Goal: Transaction & Acquisition: Purchase product/service

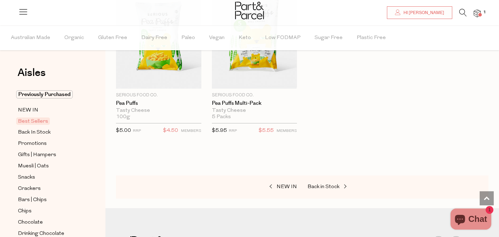
scroll to position [1809, 0]
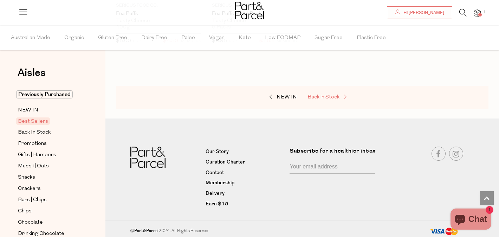
click at [326, 94] on span "Back in Stock" at bounding box center [323, 96] width 32 height 5
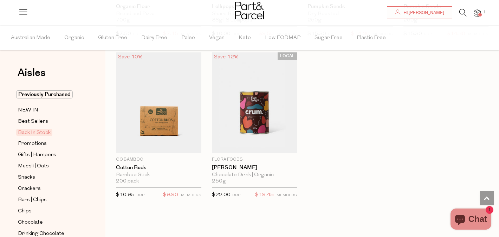
scroll to position [411, 0]
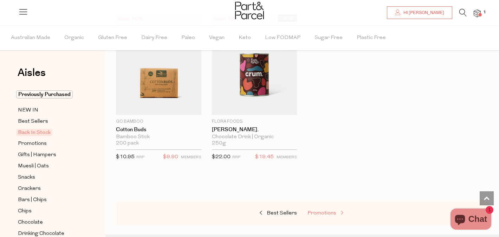
click at [320, 213] on span "Promotions" at bounding box center [321, 212] width 29 height 5
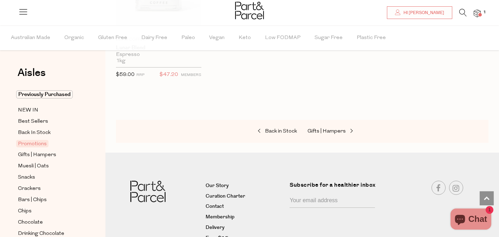
scroll to position [996, 0]
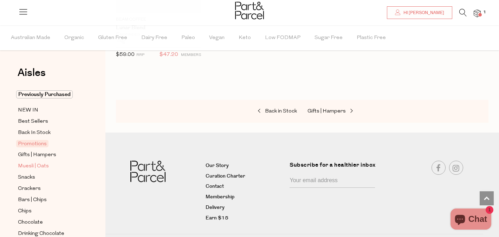
click at [24, 168] on span "Muesli | Oats" at bounding box center [33, 166] width 31 height 8
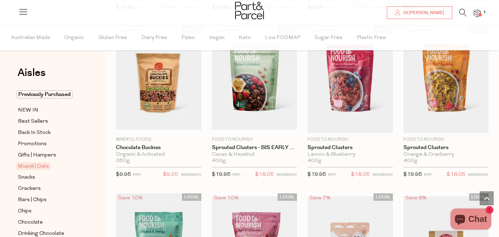
scroll to position [871, 0]
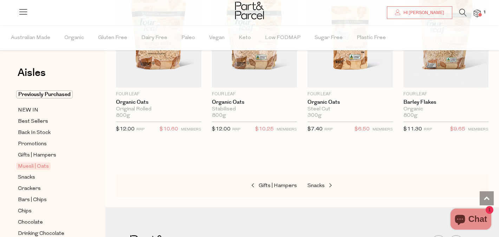
scroll to position [2054, 0]
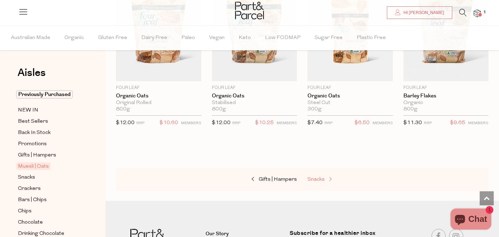
click at [317, 177] on span "Snacks" at bounding box center [315, 179] width 17 height 5
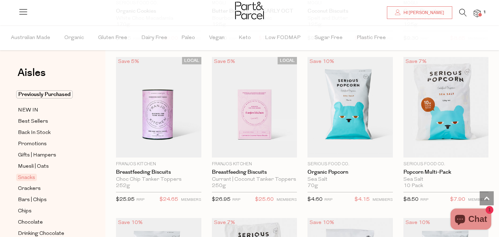
scroll to position [1648, 0]
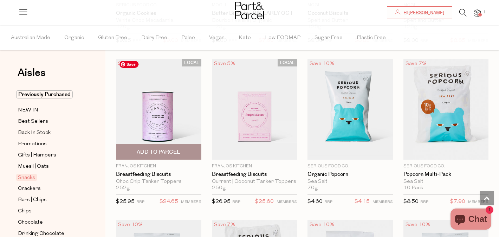
click at [152, 122] on img at bounding box center [158, 109] width 85 height 100
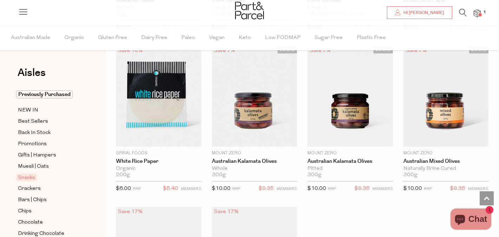
scroll to position [2625, 0]
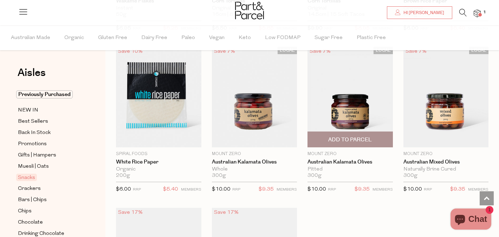
click at [365, 136] on span "Add To Parcel" at bounding box center [350, 139] width 44 height 7
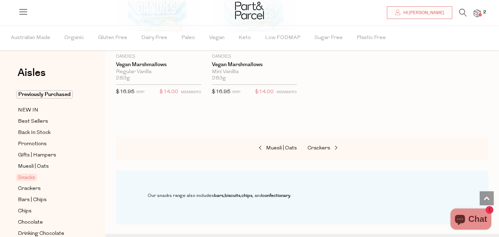
scroll to position [2943, 0]
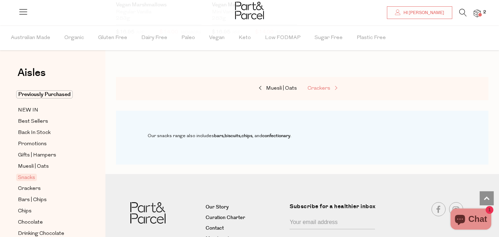
click at [320, 86] on span "Crackers" at bounding box center [318, 88] width 23 height 5
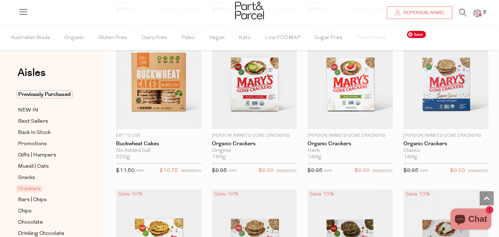
scroll to position [708, 0]
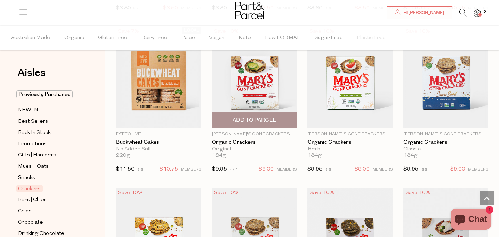
click at [242, 114] on span "Add To Parcel" at bounding box center [254, 119] width 81 height 15
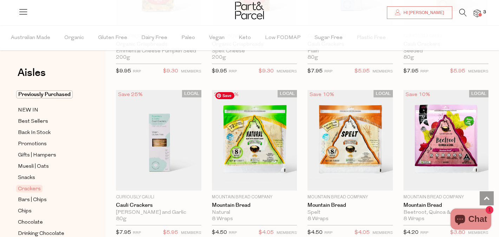
scroll to position [1349, 0]
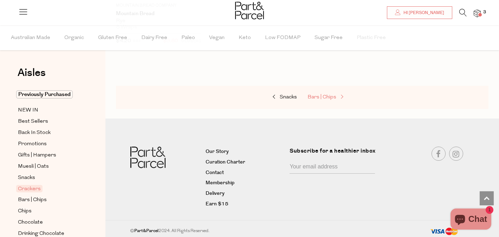
click at [326, 99] on link "Bars | Chips" at bounding box center [342, 97] width 70 height 9
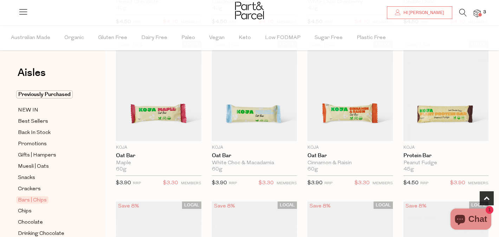
scroll to position [380, 0]
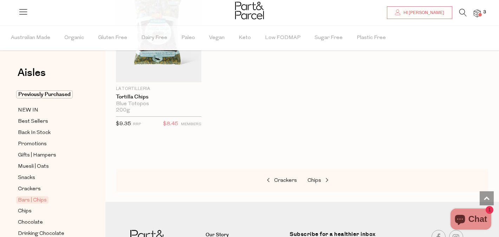
scroll to position [2885, 0]
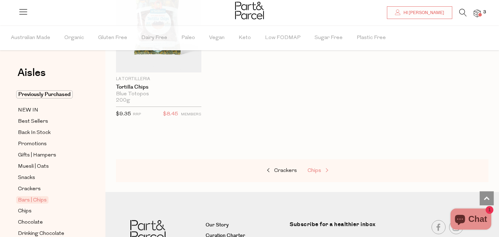
click at [318, 168] on span "Chips" at bounding box center [314, 170] width 14 height 5
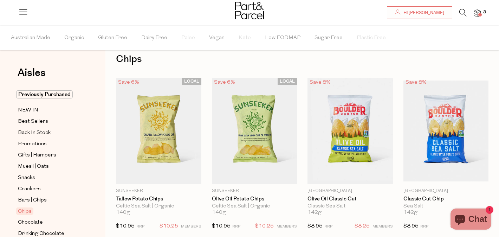
scroll to position [28, 0]
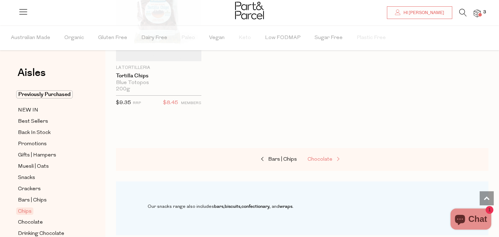
click at [308, 160] on span "Chocolate" at bounding box center [319, 159] width 25 height 5
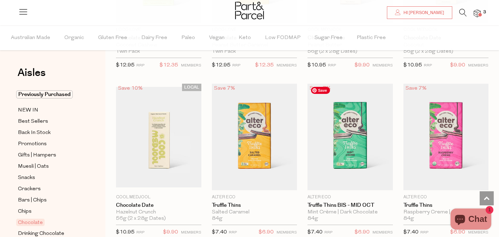
scroll to position [490, 0]
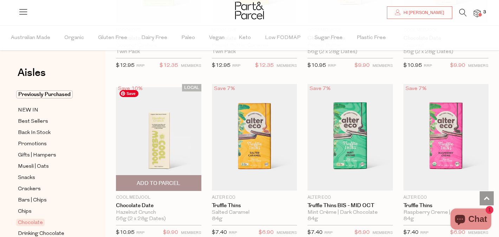
click at [176, 136] on img at bounding box center [158, 137] width 85 height 100
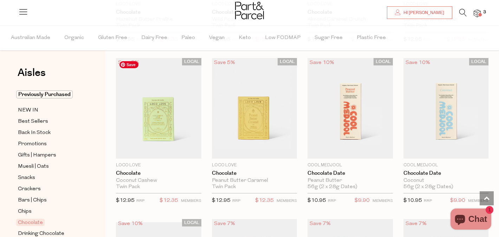
scroll to position [364, 0]
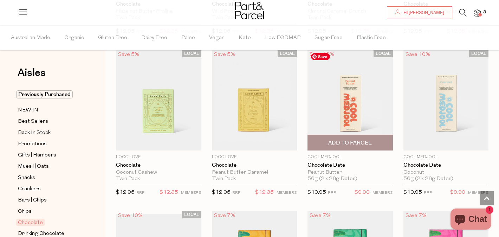
click at [360, 93] on img at bounding box center [349, 100] width 85 height 100
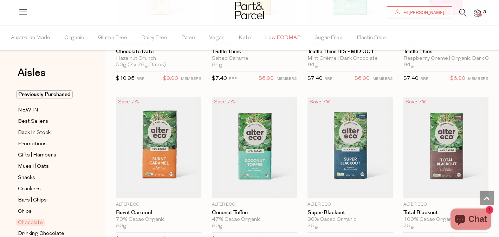
scroll to position [646, 0]
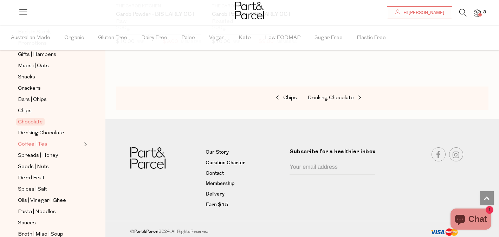
scroll to position [104, 0]
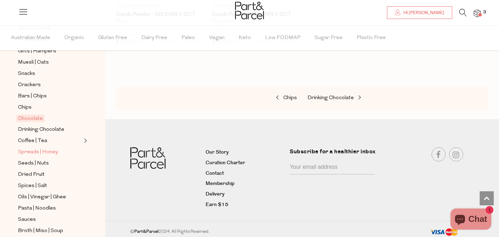
click at [49, 152] on span "Spreads | Honey" at bounding box center [38, 152] width 40 height 8
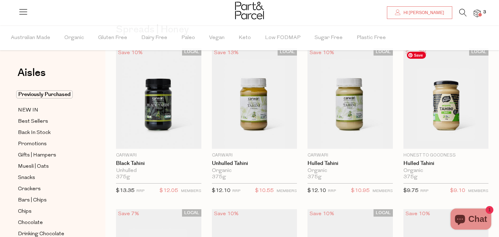
scroll to position [43, 0]
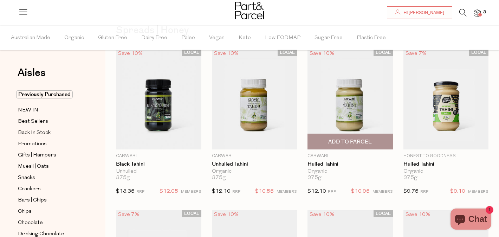
click at [355, 137] on span "Add To Parcel" at bounding box center [349, 141] width 81 height 15
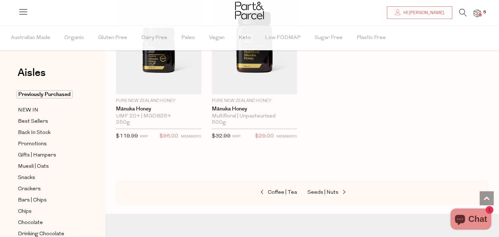
scroll to position [1814, 0]
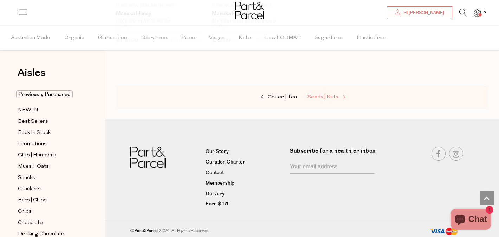
click at [327, 97] on span "Seeds | Nuts" at bounding box center [322, 96] width 31 height 5
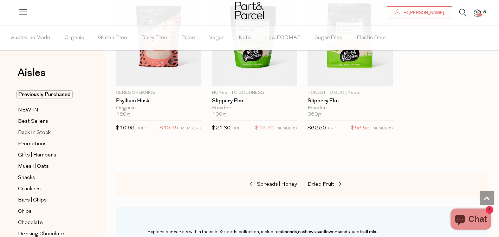
scroll to position [1915, 0]
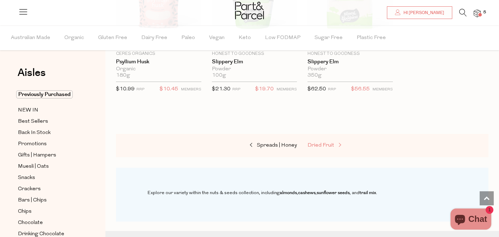
click at [312, 147] on link "Dried Fruit" at bounding box center [342, 145] width 70 height 9
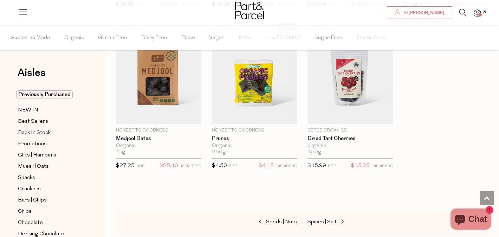
scroll to position [390, 0]
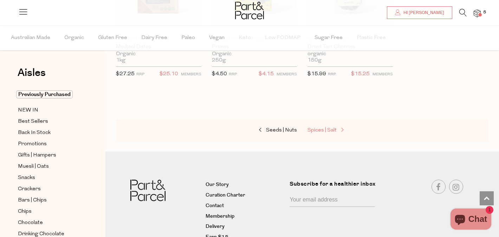
click at [324, 130] on span "Spices | Salt" at bounding box center [321, 129] width 29 height 5
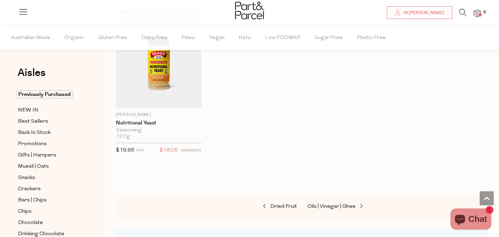
scroll to position [2402, 0]
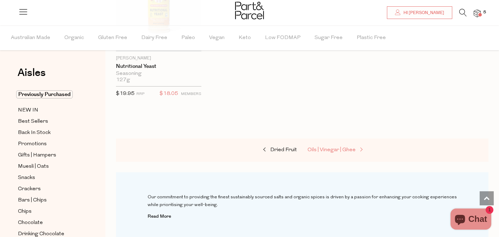
click at [330, 150] on span "Oils | Vinegar | Ghee" at bounding box center [331, 149] width 48 height 5
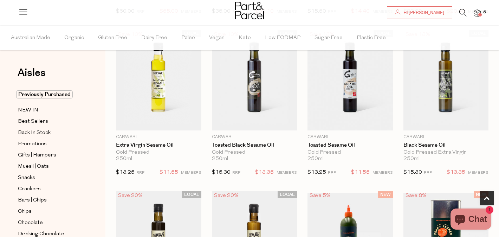
scroll to position [396, 0]
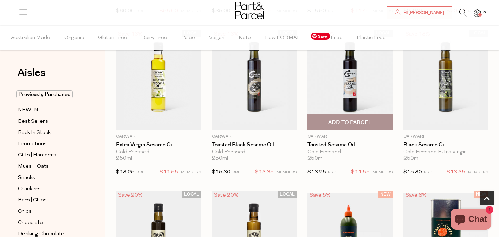
click at [351, 93] on img at bounding box center [349, 80] width 85 height 100
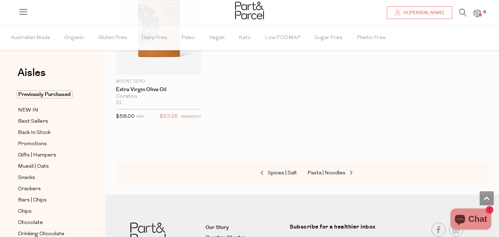
scroll to position [2142, 0]
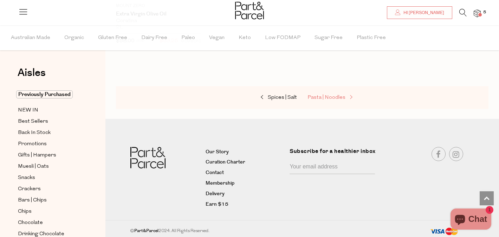
click at [330, 96] on span "Pasta | Noodles" at bounding box center [326, 97] width 38 height 5
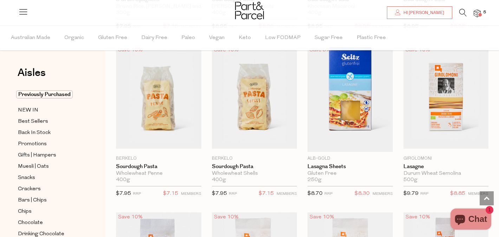
scroll to position [844, 0]
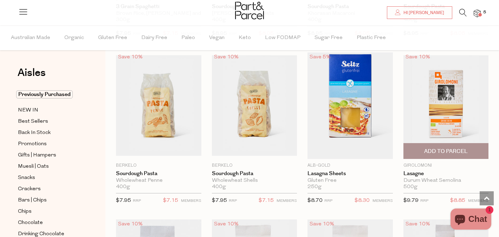
click at [429, 149] on span "Add To Parcel" at bounding box center [446, 151] width 44 height 7
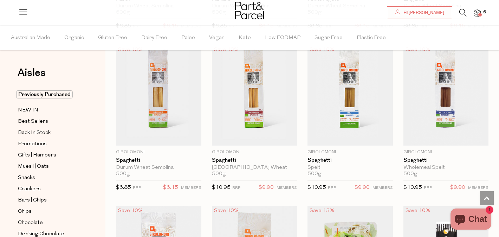
scroll to position [1178, 0]
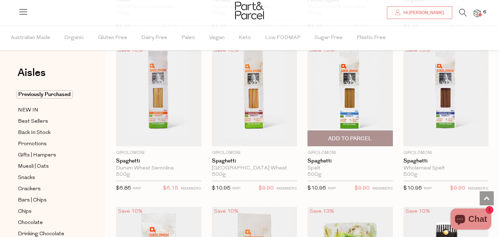
click at [357, 135] on span "Add To Parcel" at bounding box center [350, 138] width 44 height 7
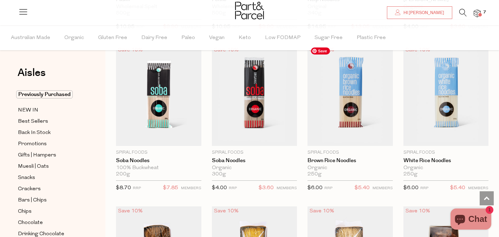
scroll to position [1500, 0]
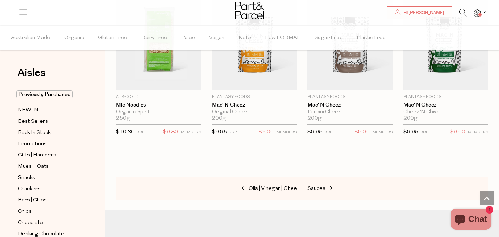
scroll to position [2279, 0]
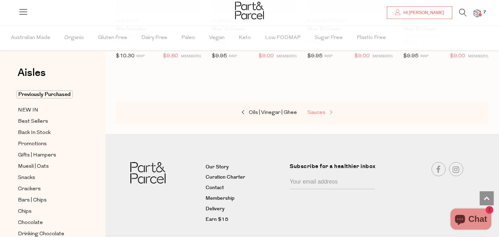
click at [321, 110] on span "Sauces" at bounding box center [316, 112] width 18 height 5
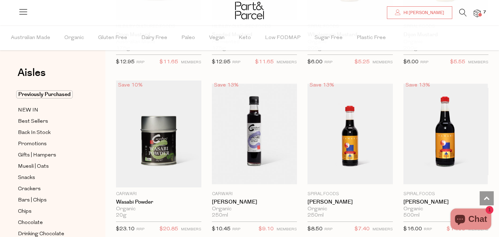
scroll to position [1858, 0]
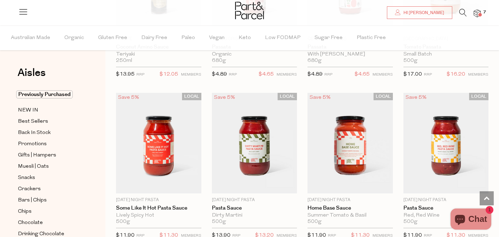
scroll to position [2428, 0]
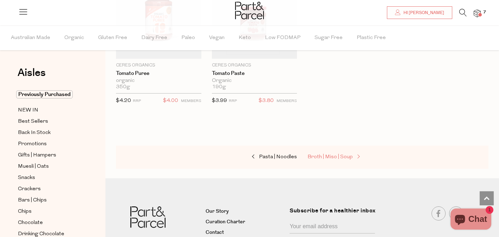
click at [312, 154] on span "Broth | Miso | Soup" at bounding box center [329, 156] width 45 height 5
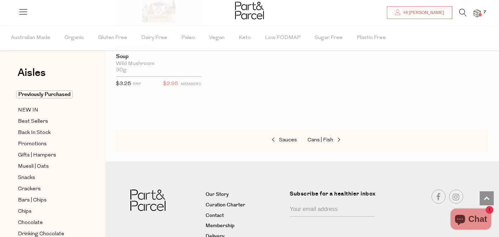
scroll to position [1449, 0]
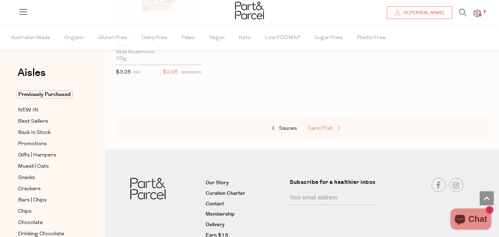
click at [325, 126] on span "Cans | Fish" at bounding box center [320, 128] width 26 height 5
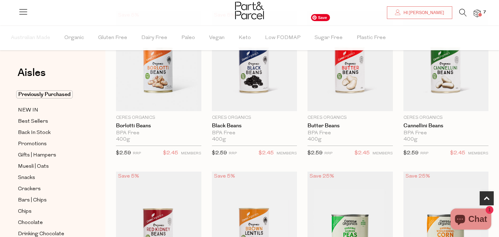
scroll to position [242, 0]
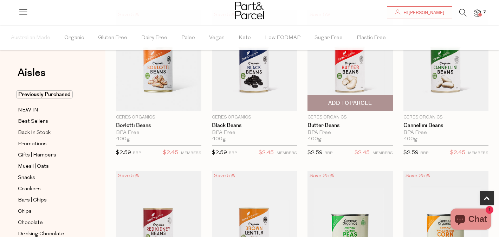
click at [352, 104] on span "Add To Parcel" at bounding box center [350, 102] width 44 height 7
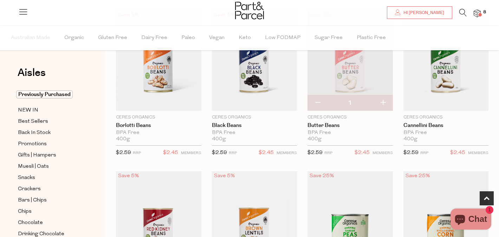
click at [382, 102] on button "button" at bounding box center [383, 102] width 20 height 15
type input "2"
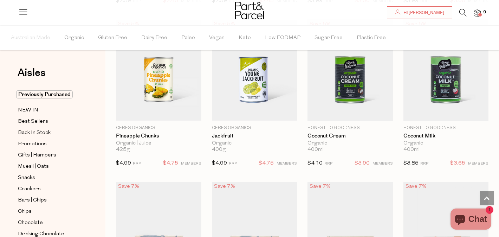
scroll to position [556, 0]
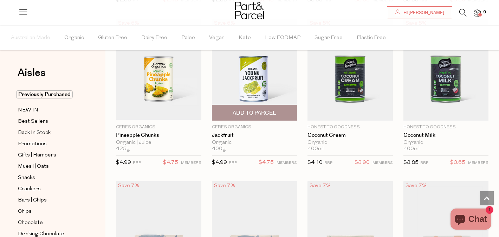
click at [262, 114] on span "Add To Parcel" at bounding box center [255, 112] width 44 height 7
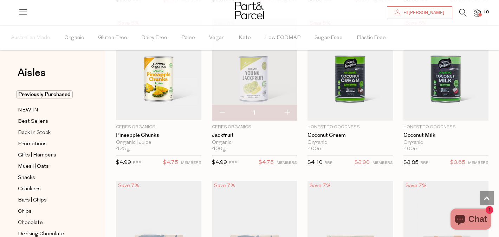
click at [290, 110] on button "button" at bounding box center [287, 112] width 20 height 15
type input "2"
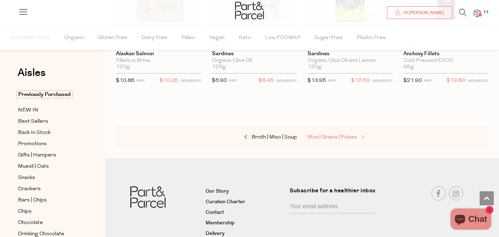
click at [319, 139] on link "Rice | Grains | Pulses" at bounding box center [342, 137] width 70 height 9
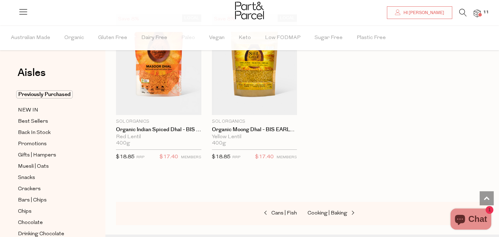
scroll to position [1547, 0]
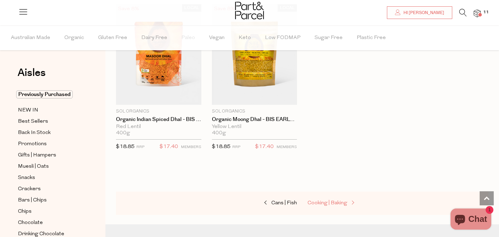
click at [330, 200] on span "Cooking | Baking" at bounding box center [327, 202] width 40 height 5
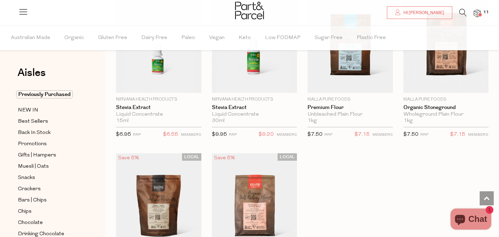
scroll to position [1873, 0]
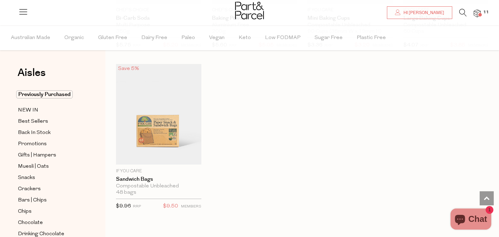
scroll to position [3503, 0]
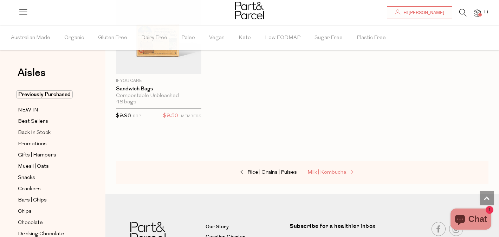
click at [341, 168] on link "Milk | Kombucha" at bounding box center [342, 172] width 70 height 9
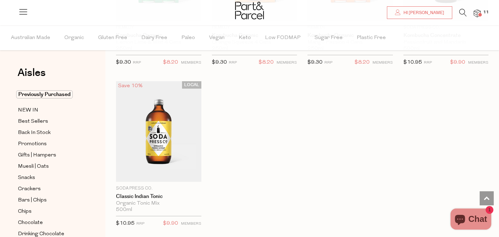
scroll to position [1415, 0]
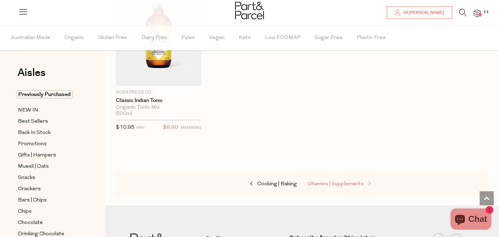
click at [336, 182] on span "Vitamins | Supplements" at bounding box center [335, 183] width 56 height 5
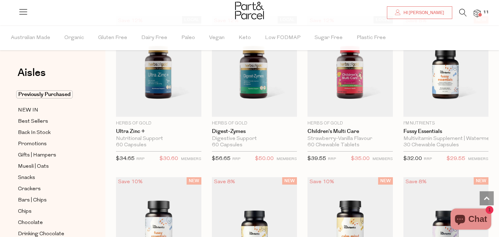
scroll to position [1204, 0]
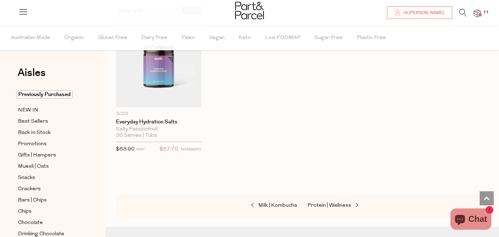
scroll to position [2723, 0]
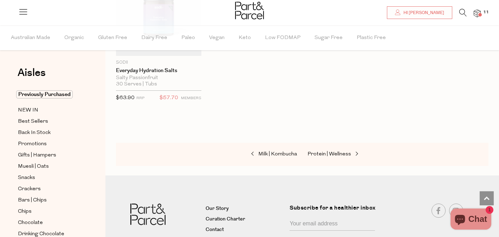
click at [323, 145] on div "Milk | Kombucha Protein | Wellness" at bounding box center [302, 154] width 372 height 23
click at [321, 150] on link "Protein | Wellness" at bounding box center [342, 154] width 70 height 9
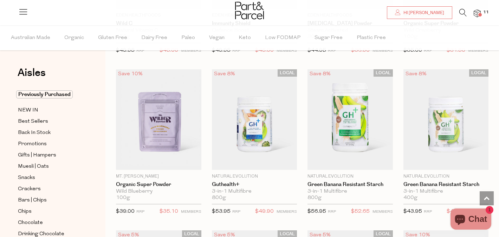
scroll to position [2441, 0]
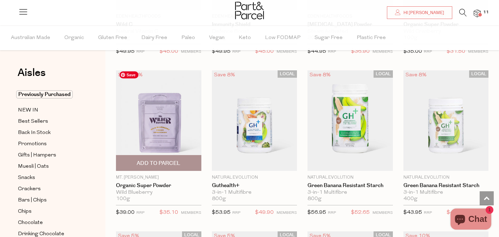
click at [146, 117] on img at bounding box center [158, 120] width 85 height 100
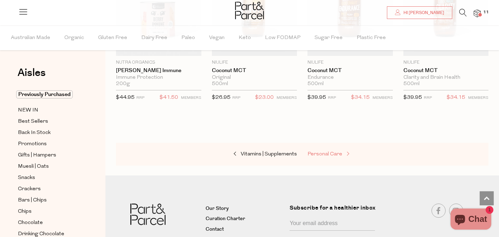
click at [324, 151] on span "Personal Care" at bounding box center [324, 153] width 35 height 5
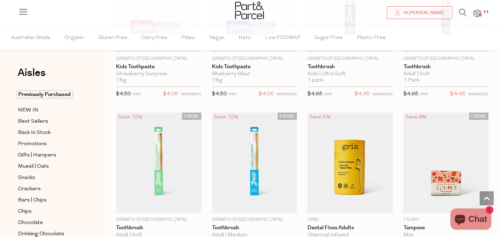
scroll to position [1597, 0]
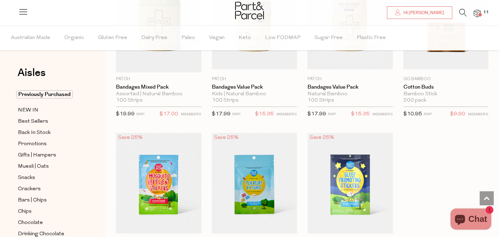
scroll to position [3737, 0]
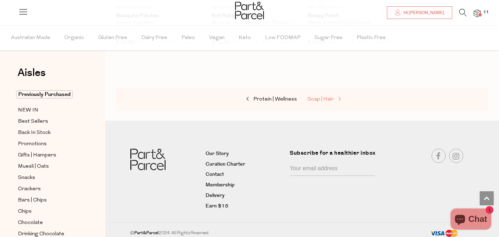
click at [323, 98] on link "Soap | Hair" at bounding box center [342, 99] width 70 height 9
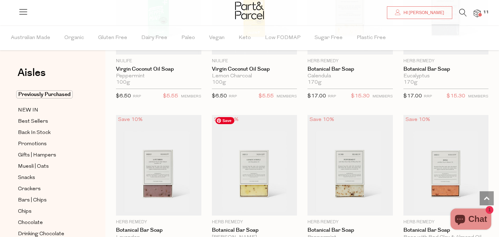
scroll to position [1370, 0]
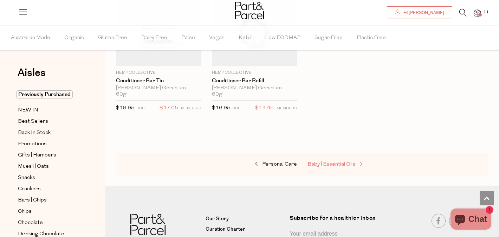
click at [337, 162] on span "Baby | Essential Oils" at bounding box center [331, 164] width 48 height 5
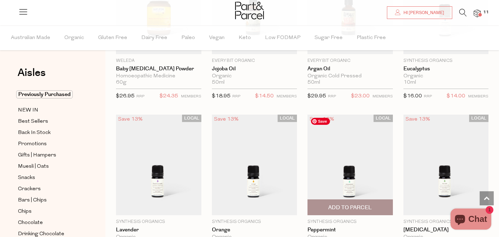
scroll to position [661, 0]
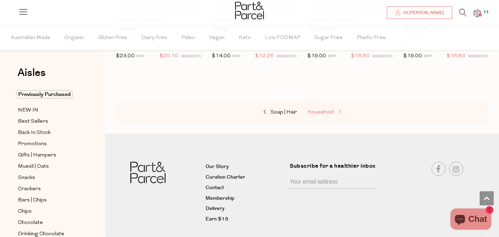
click at [325, 115] on link "Household" at bounding box center [342, 112] width 70 height 9
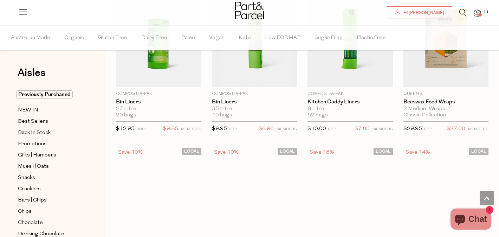
scroll to position [3061, 0]
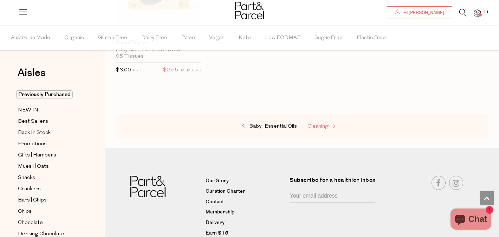
click at [316, 124] on span "Cleaning" at bounding box center [317, 126] width 21 height 5
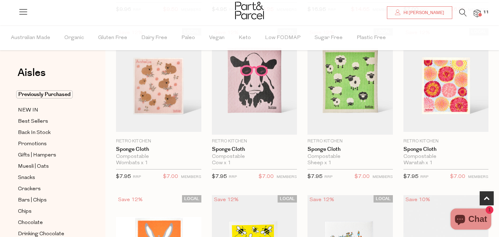
scroll to position [217, 0]
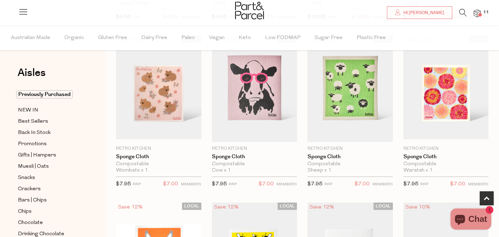
click at [476, 15] on img at bounding box center [476, 13] width 7 height 8
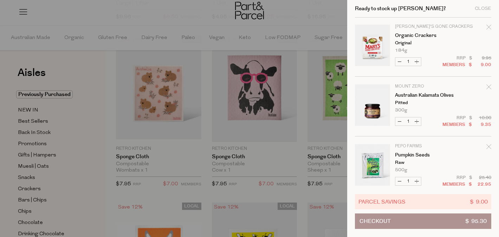
scroll to position [369, 0]
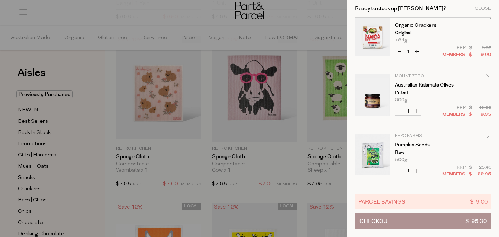
click at [374, 215] on span "Checkout" at bounding box center [374, 221] width 31 height 15
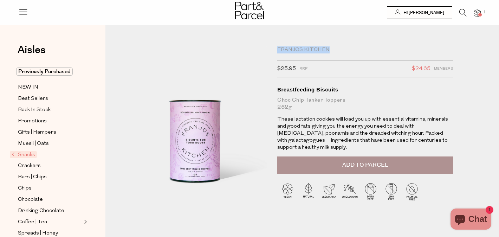
drag, startPoint x: 277, startPoint y: 48, endPoint x: 337, endPoint y: 49, distance: 60.1
click at [339, 49] on div "Franjos Kitchen" at bounding box center [365, 49] width 176 height 7
copy div "Franjos Kitchen"
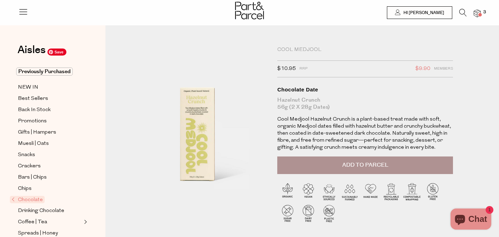
scroll to position [1, 0]
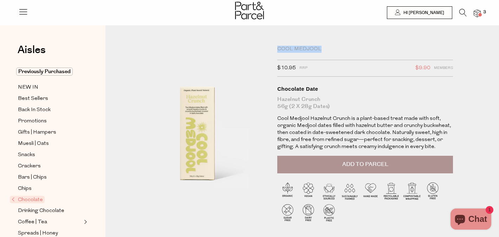
drag, startPoint x: 326, startPoint y: 47, endPoint x: 274, endPoint y: 46, distance: 51.6
click at [274, 46] on div "Cool Medjool $10.95 RRP $9.90 Members Available: In Stock Chocolate Date Hazeln…" at bounding box center [362, 140] width 181 height 189
copy div "Cool Medjool"
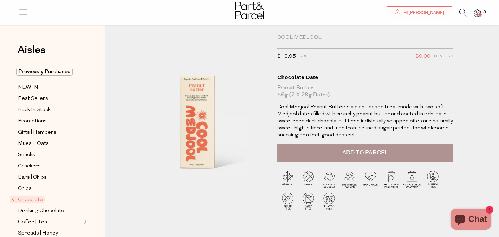
scroll to position [13, 0]
click at [345, 157] on button "Add to Parcel" at bounding box center [365, 153] width 176 height 18
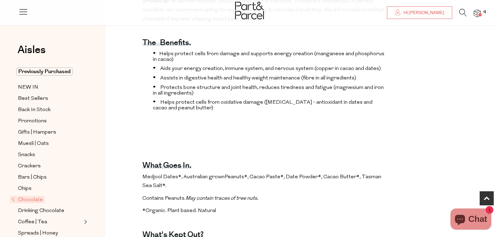
scroll to position [288, 0]
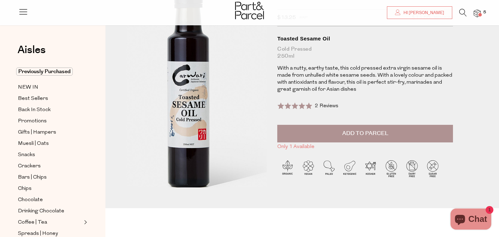
scroll to position [58, 0]
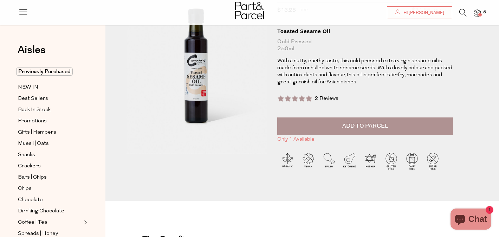
click at [385, 125] on span "Add to Parcel" at bounding box center [365, 126] width 46 height 8
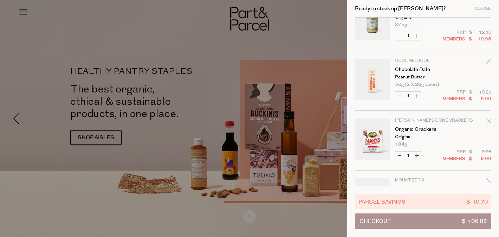
scroll to position [314, 0]
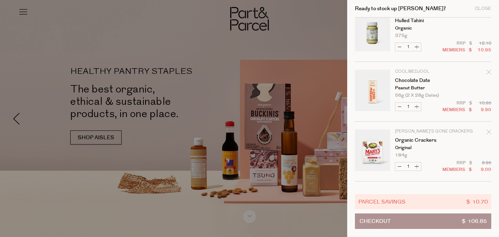
click at [487, 71] on icon "Remove Chocolate Date" at bounding box center [488, 72] width 5 height 5
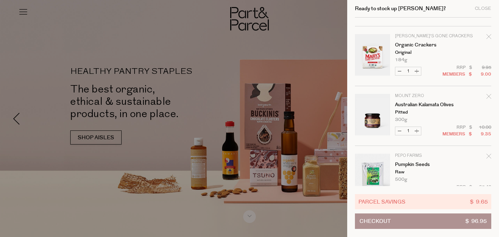
scroll to position [369, 0]
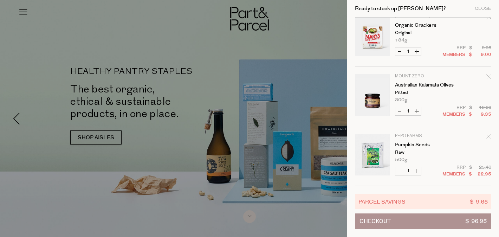
click at [380, 218] on span "Checkout" at bounding box center [374, 221] width 31 height 15
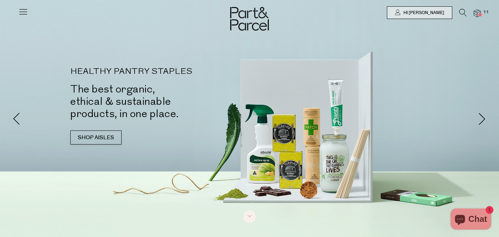
click at [482, 19] on div at bounding box center [249, 12] width 499 height 25
click at [475, 17] on img at bounding box center [476, 13] width 7 height 8
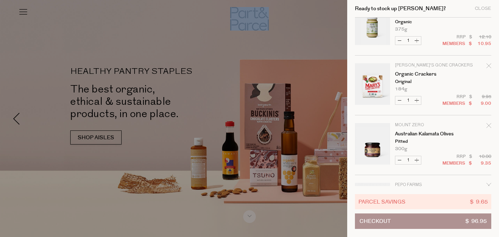
scroll to position [369, 0]
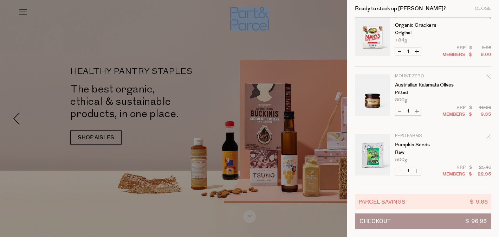
click at [386, 222] on span "Checkout" at bounding box center [374, 221] width 31 height 15
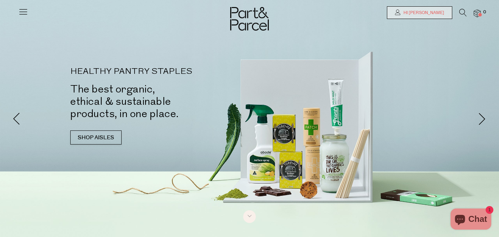
click at [436, 16] on link "Hi [PERSON_NAME]" at bounding box center [419, 12] width 65 height 13
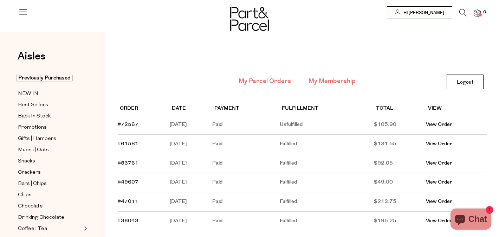
click at [336, 77] on link "My Membership" at bounding box center [331, 81] width 47 height 9
